Goal: Task Accomplishment & Management: Complete application form

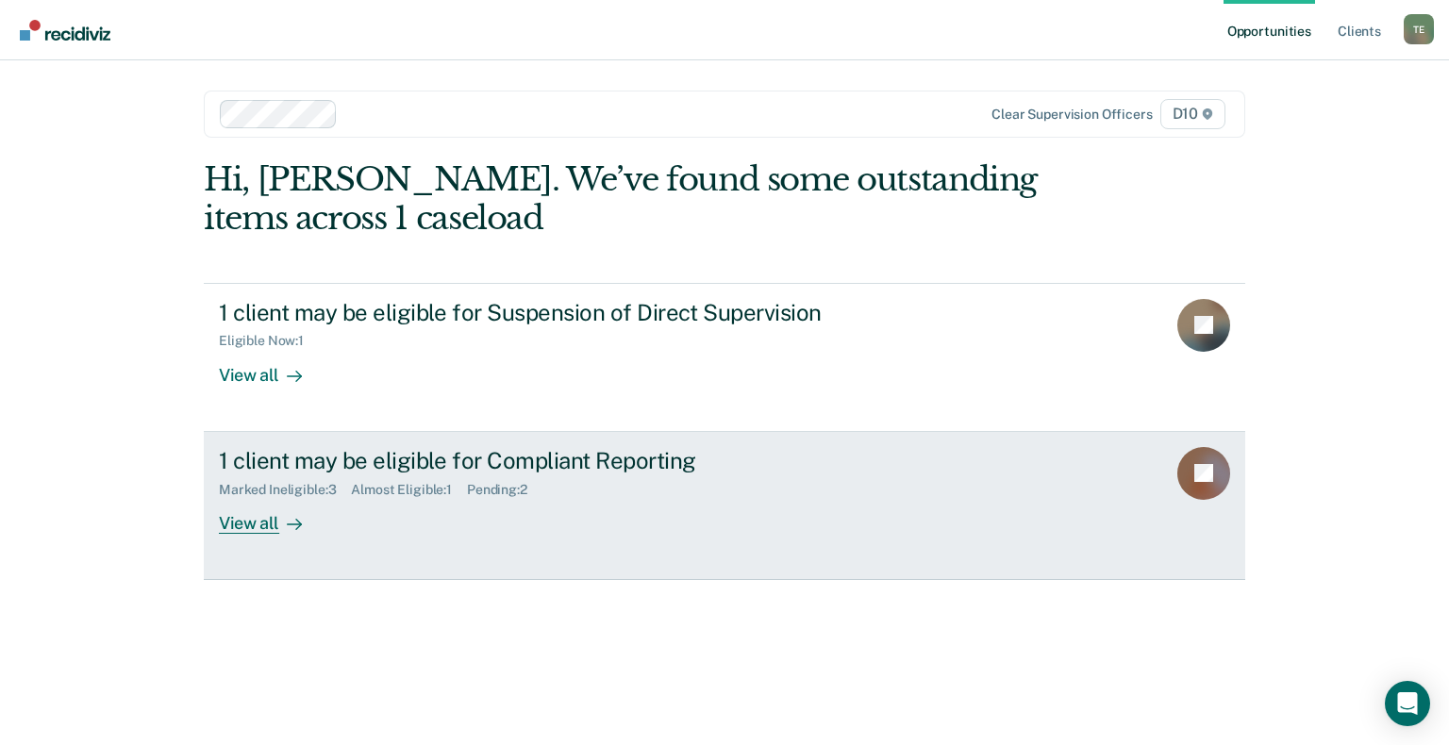
click at [249, 523] on div "View all" at bounding box center [272, 515] width 106 height 37
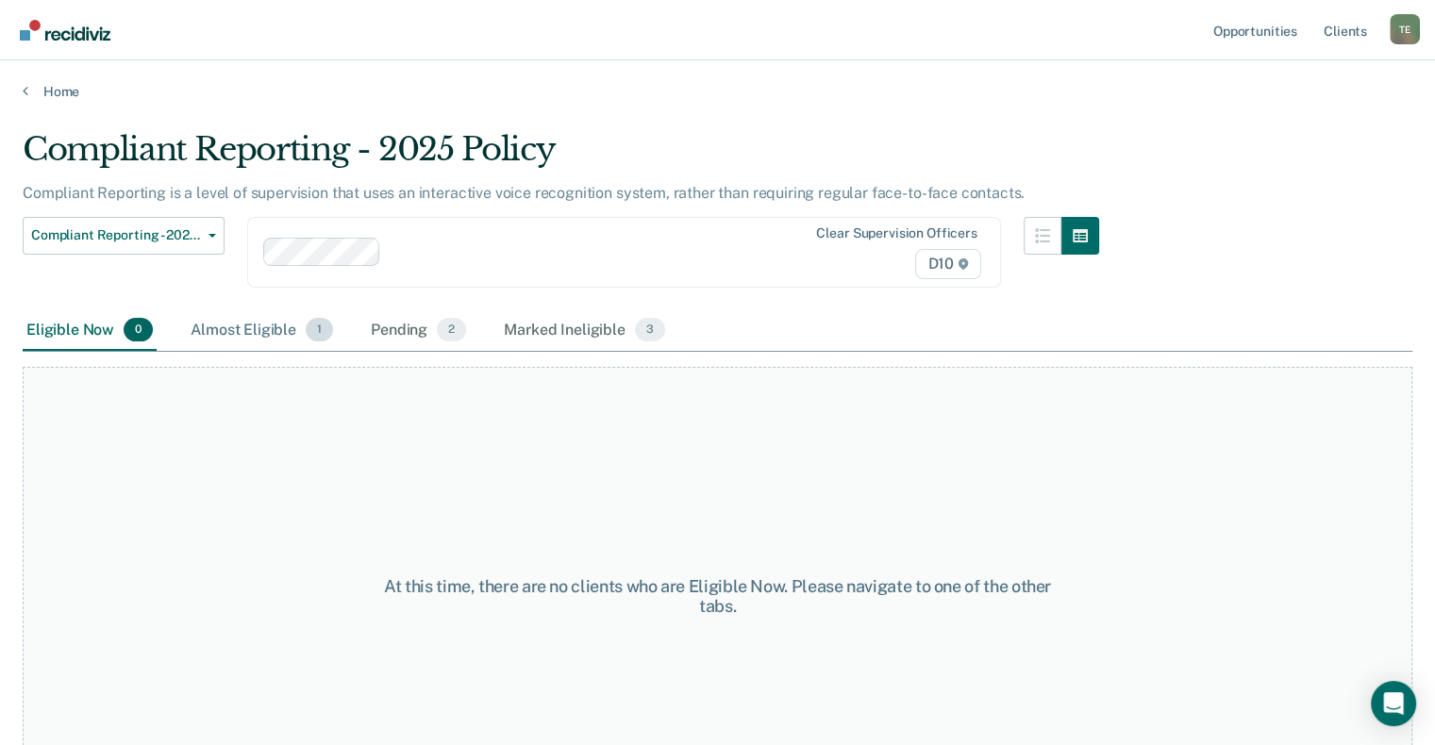
click at [228, 334] on div "Almost Eligible 1" at bounding box center [262, 331] width 150 height 42
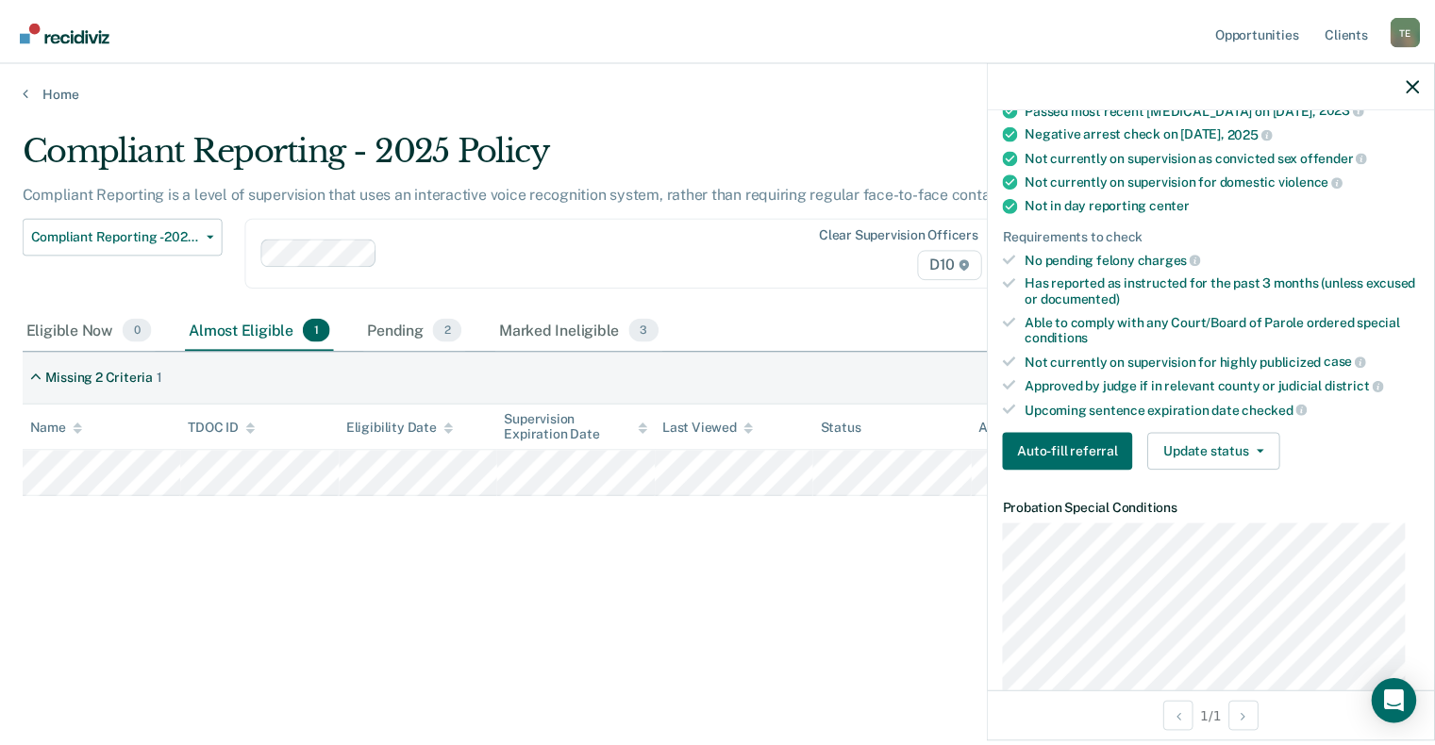
scroll to position [377, 0]
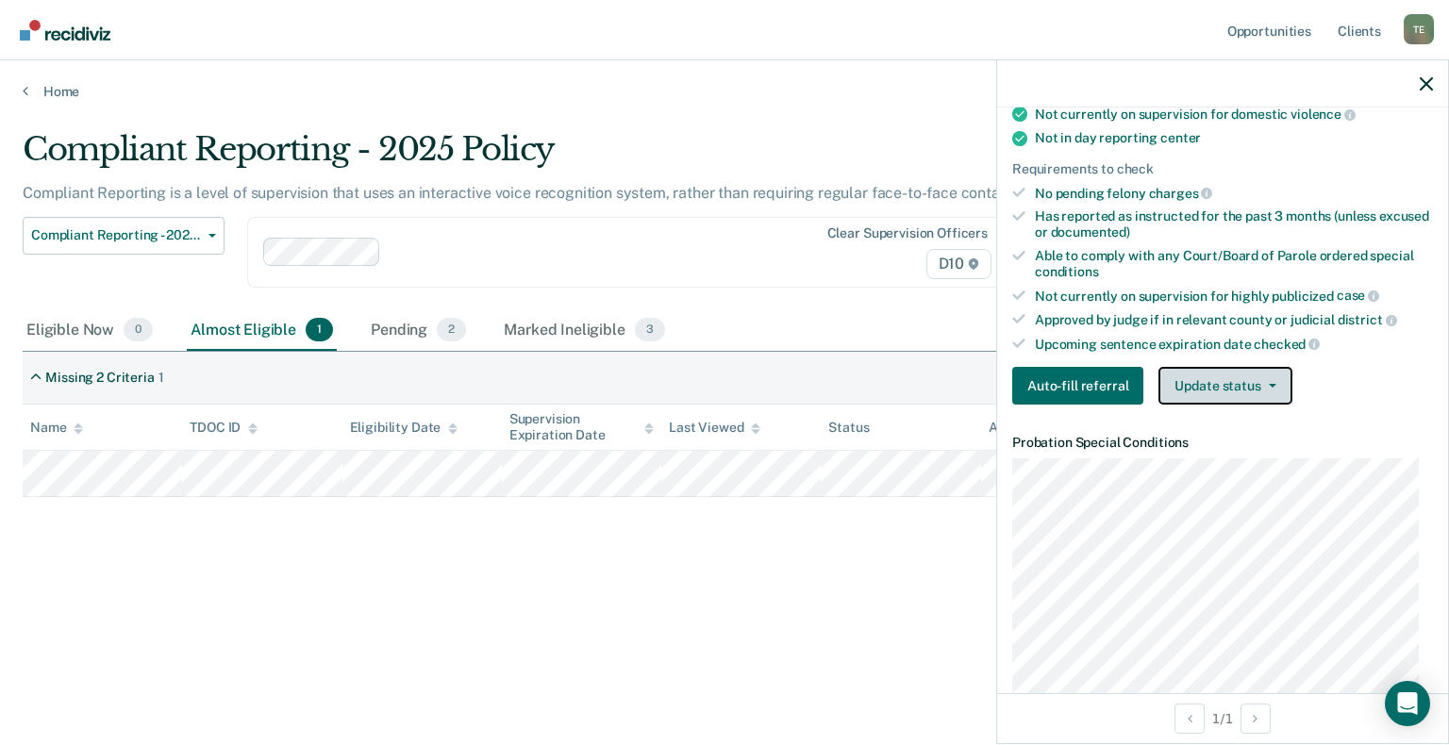
click at [1271, 383] on button "Update status" at bounding box center [1224, 386] width 133 height 38
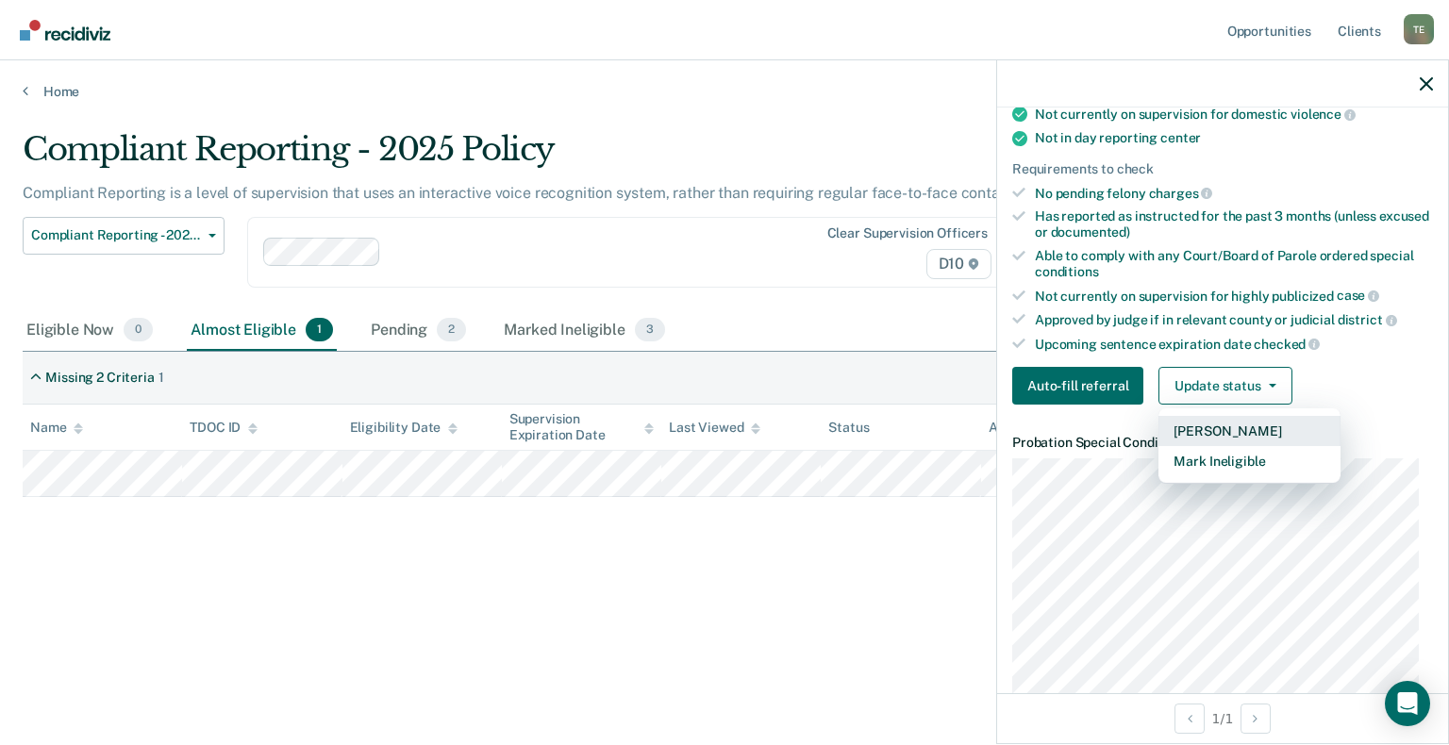
click at [1262, 425] on button "[PERSON_NAME]" at bounding box center [1249, 431] width 182 height 30
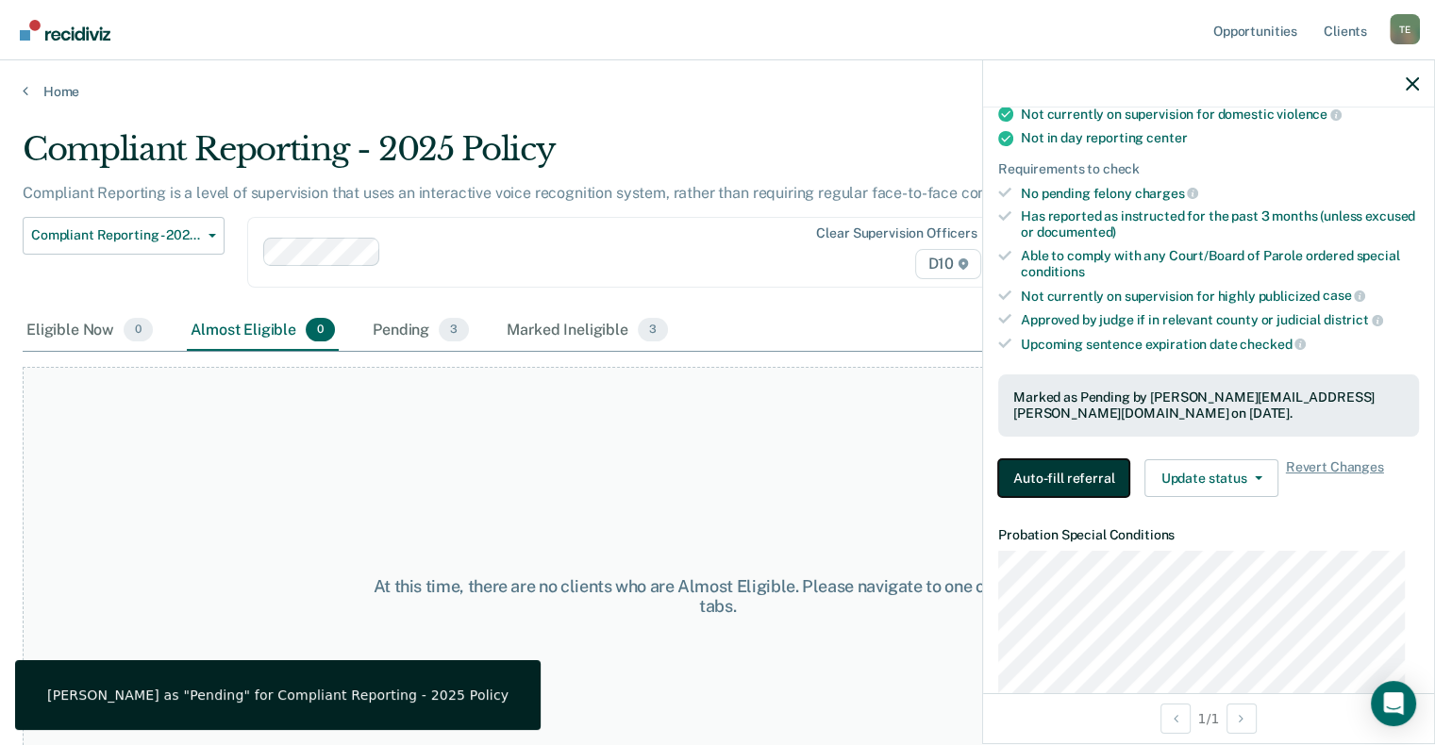
click at [1087, 469] on button "Auto-fill referral" at bounding box center [1063, 478] width 131 height 38
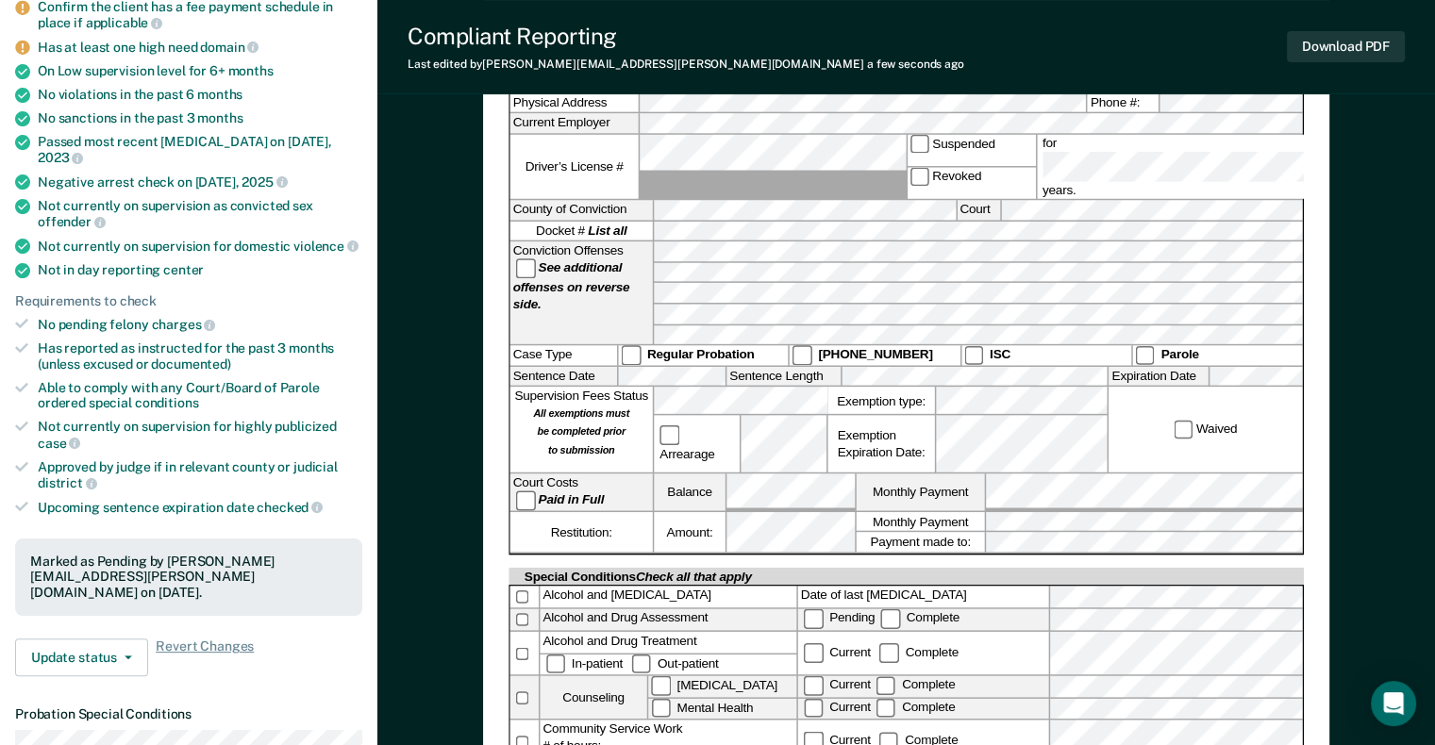
scroll to position [566, 0]
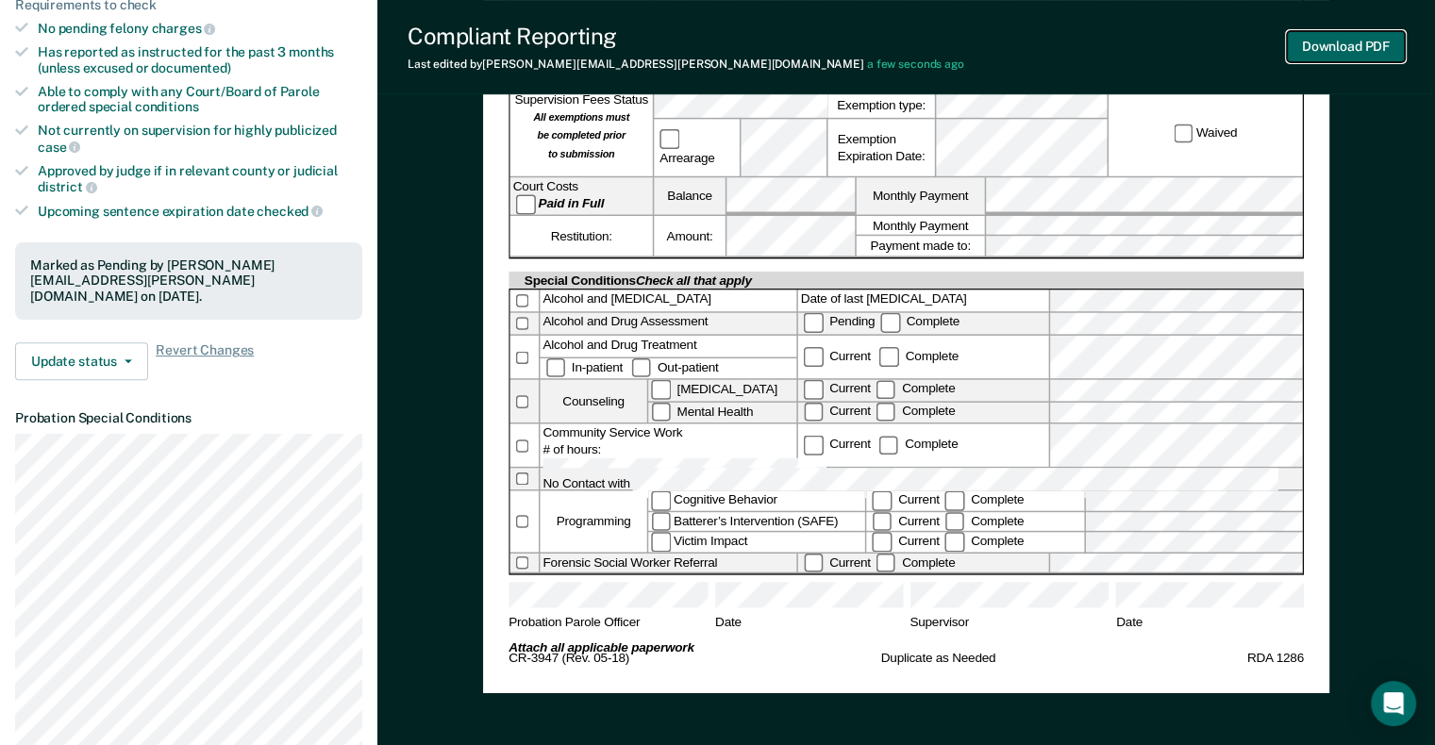
click at [1342, 46] on button "Download PDF" at bounding box center [1346, 46] width 118 height 31
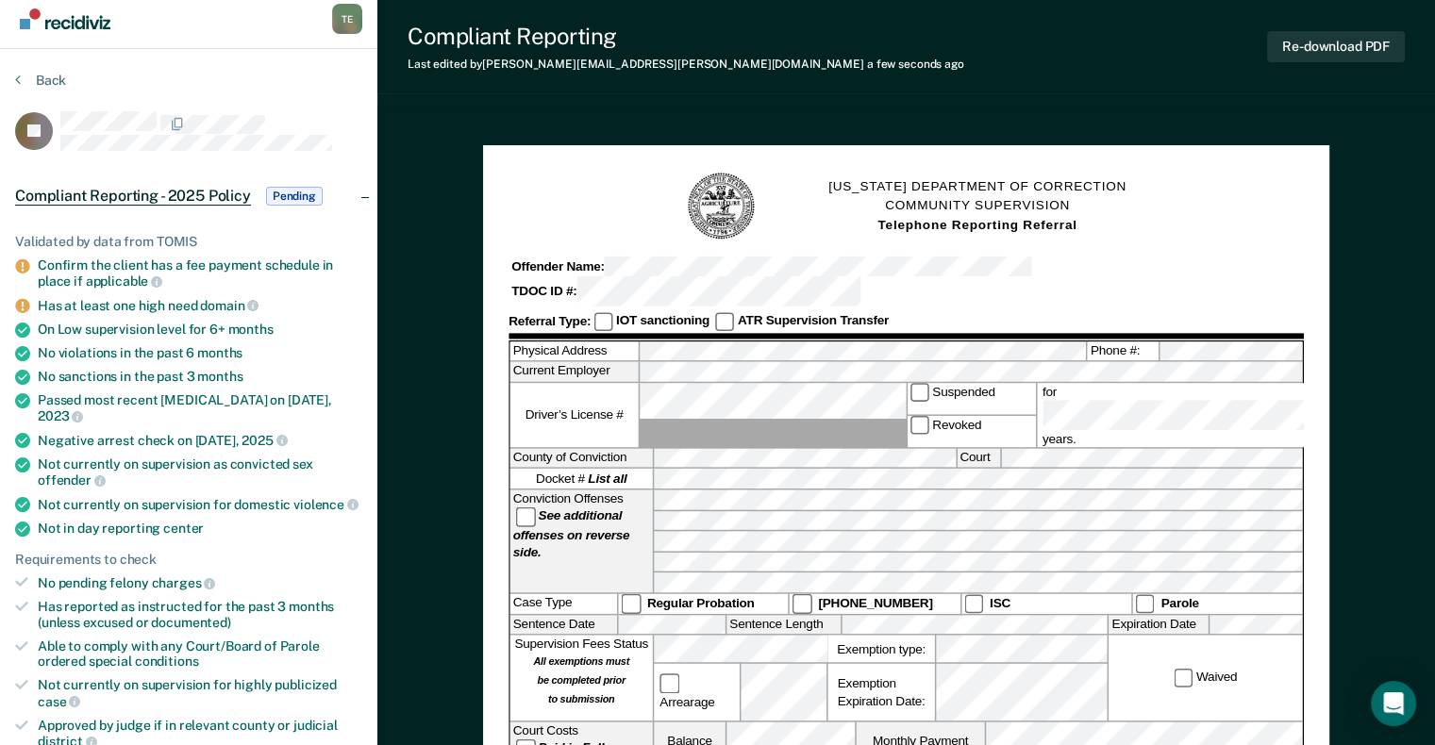
scroll to position [0, 0]
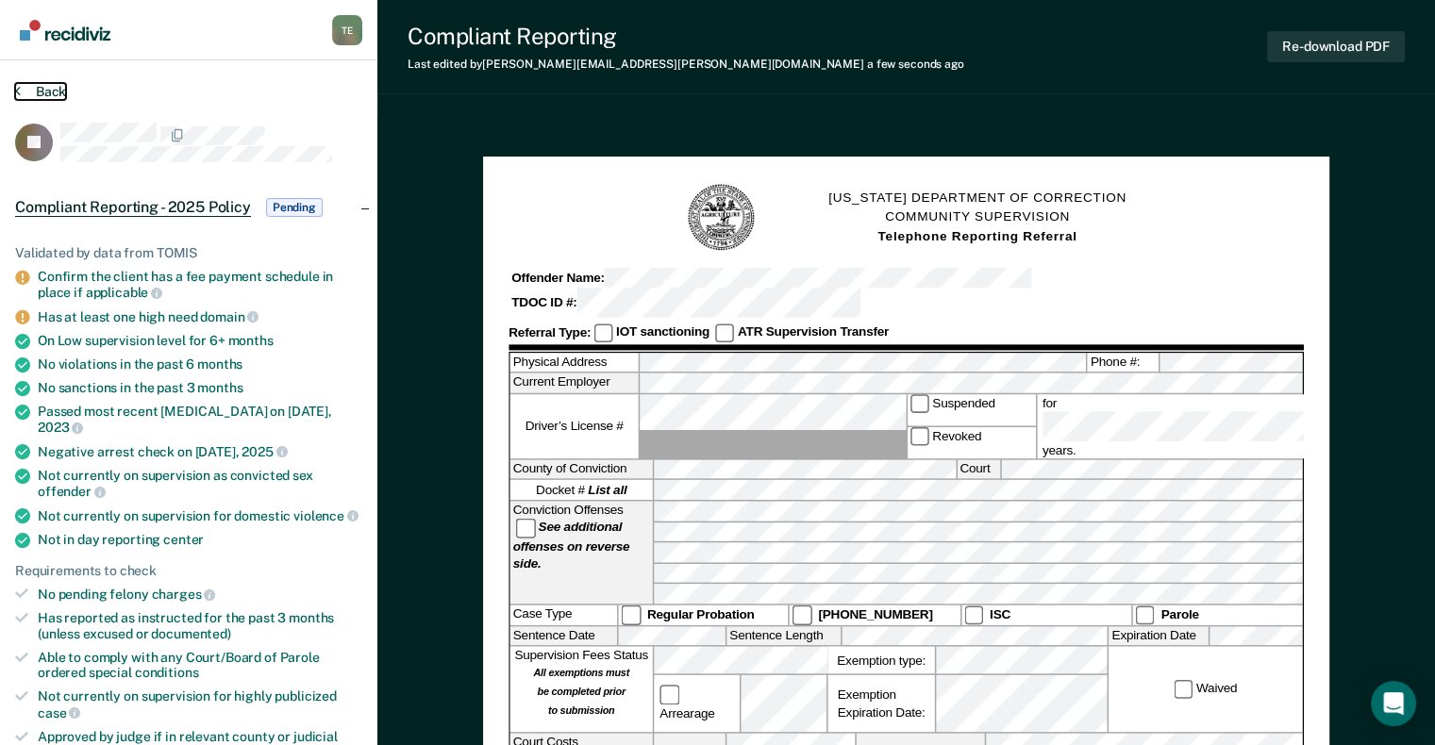
click at [32, 96] on button "Back" at bounding box center [40, 91] width 51 height 17
